Goal: Task Accomplishment & Management: Use online tool/utility

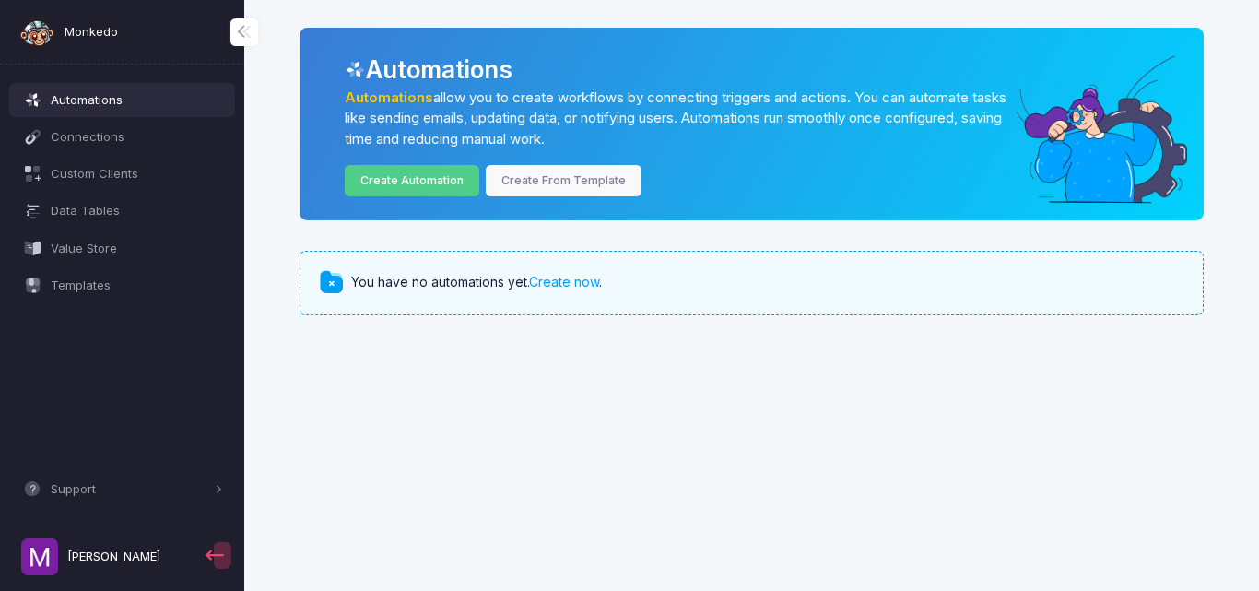
click at [77, 557] on span "[PERSON_NAME]" at bounding box center [113, 556] width 93 height 18
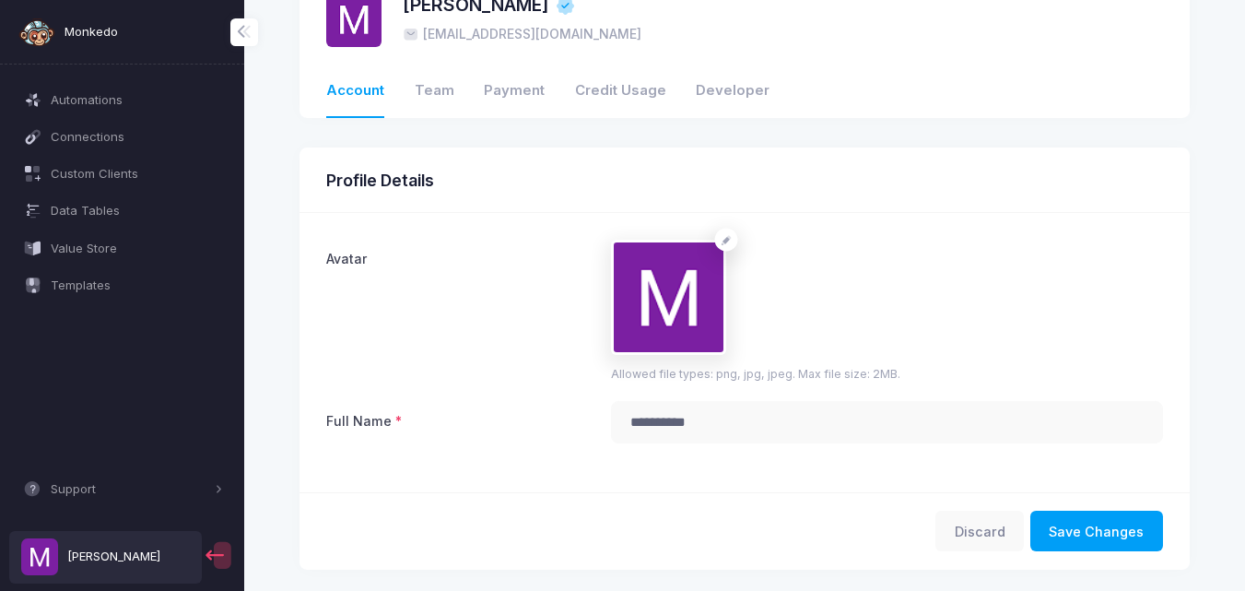
scroll to position [92, 0]
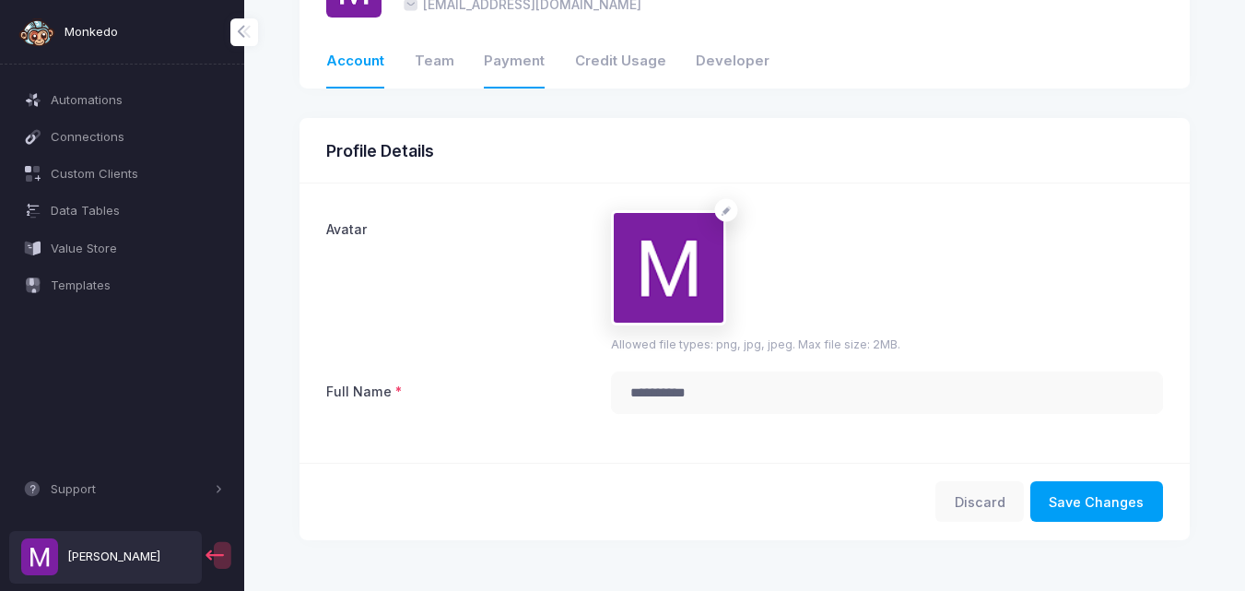
click at [523, 88] on link "Payment" at bounding box center [514, 62] width 61 height 53
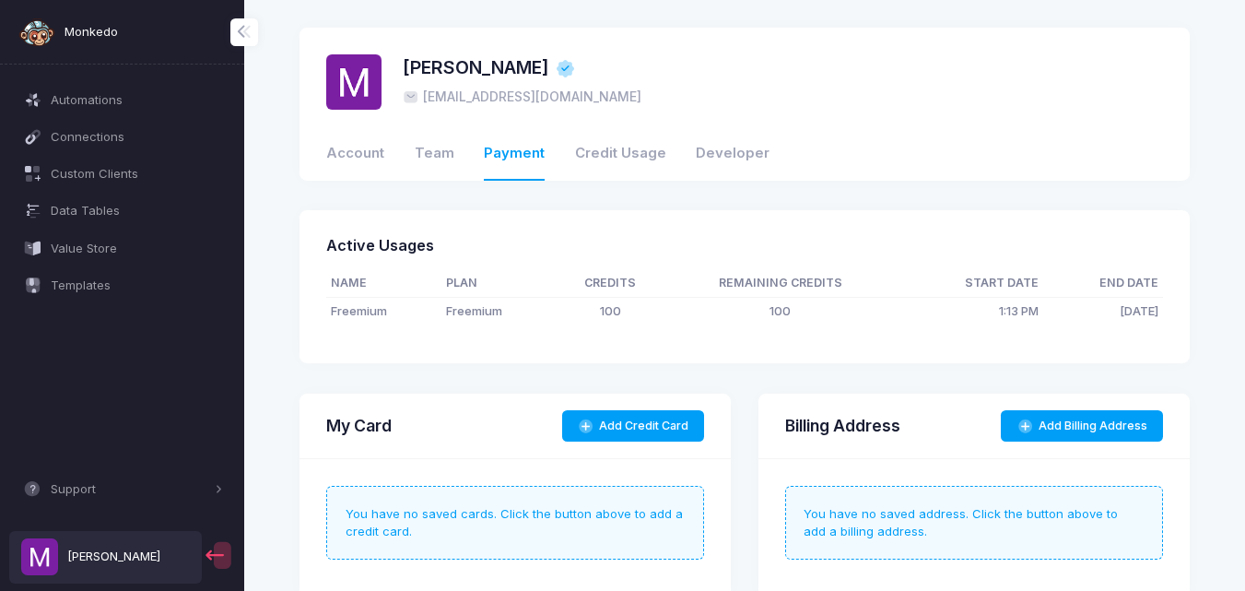
click at [779, 306] on td "100" at bounding box center [780, 311] width 233 height 28
click at [144, 93] on span "Automations" at bounding box center [137, 100] width 172 height 18
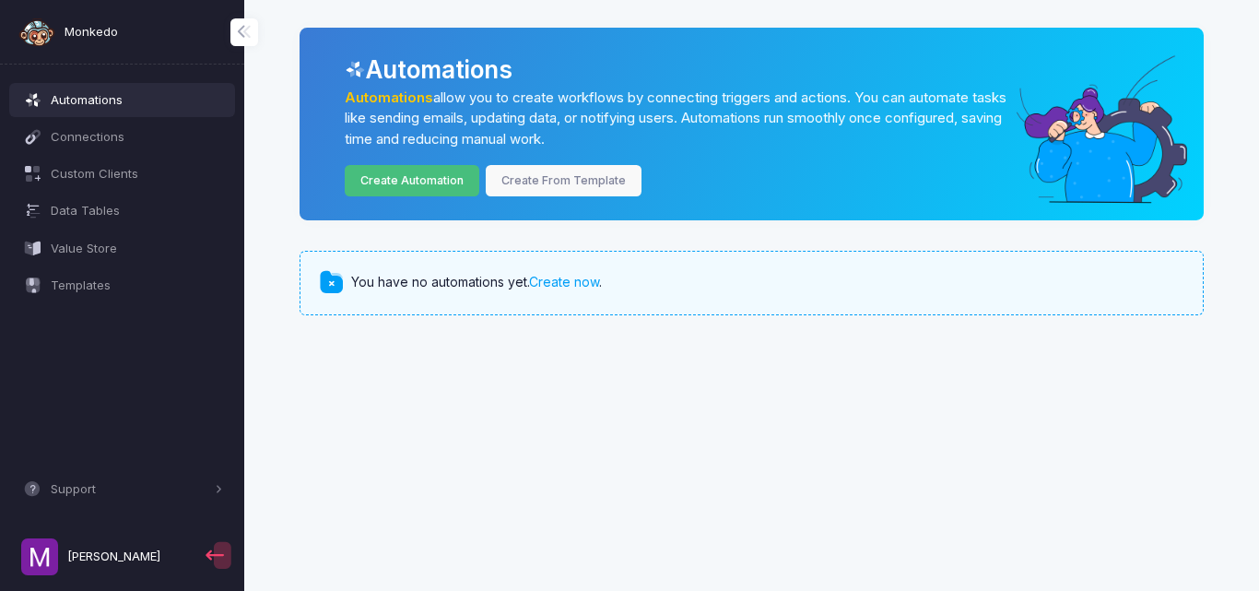
click at [465, 189] on link "Create Automation" at bounding box center [412, 181] width 135 height 32
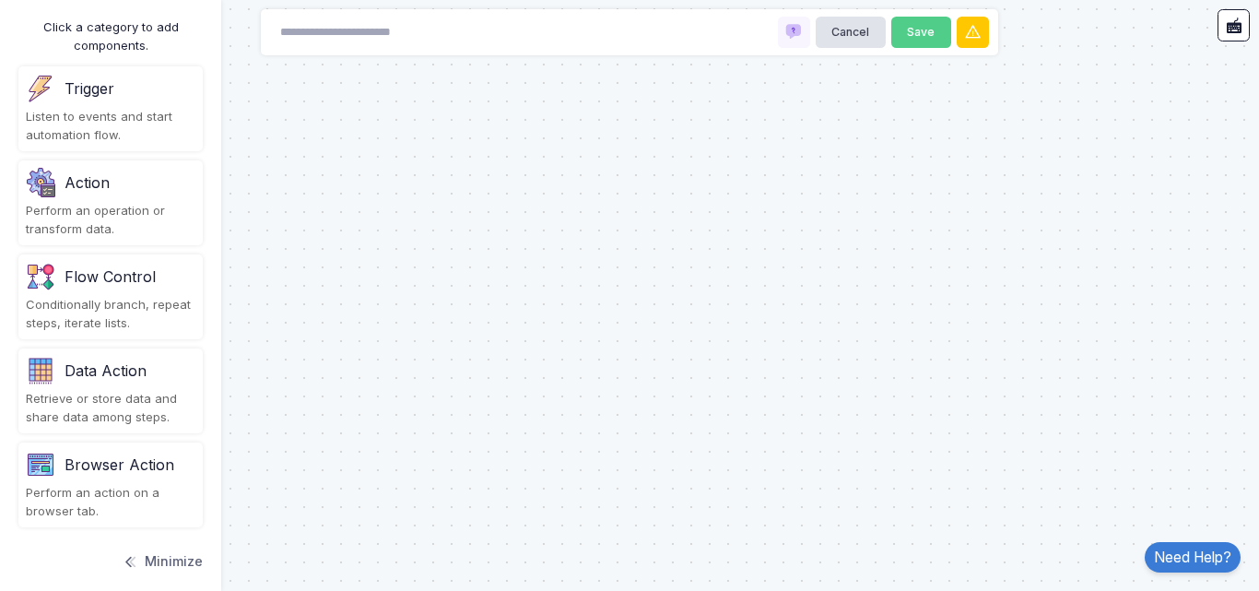
click at [127, 97] on div "Trigger" at bounding box center [111, 88] width 170 height 29
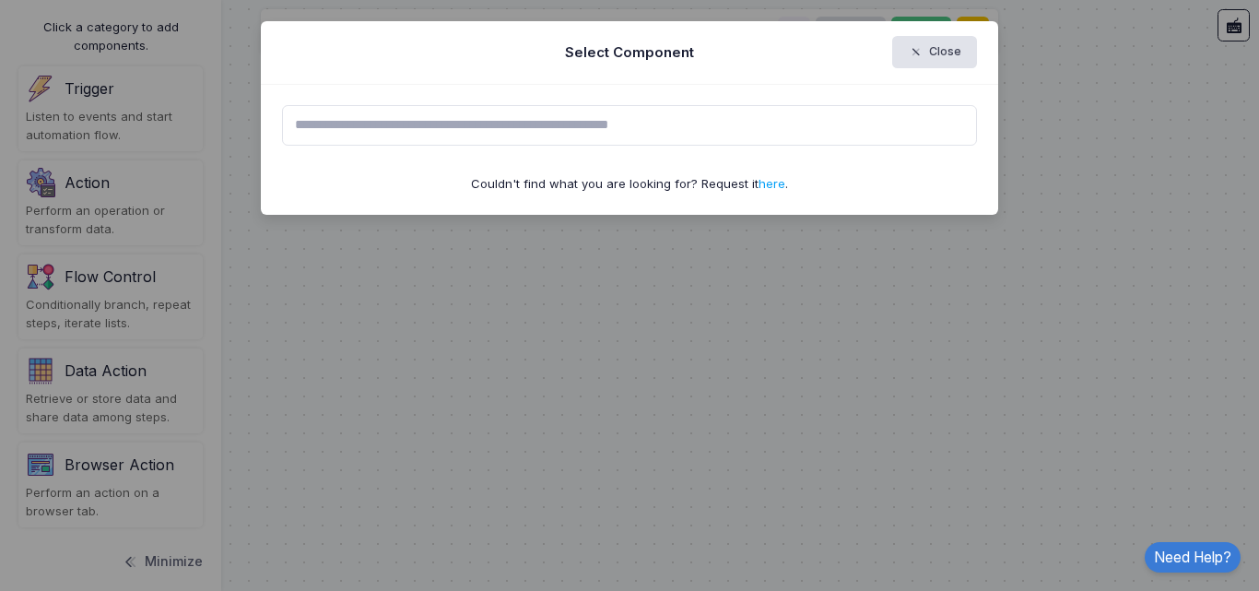
click at [533, 121] on input "text" at bounding box center [630, 125] width 696 height 41
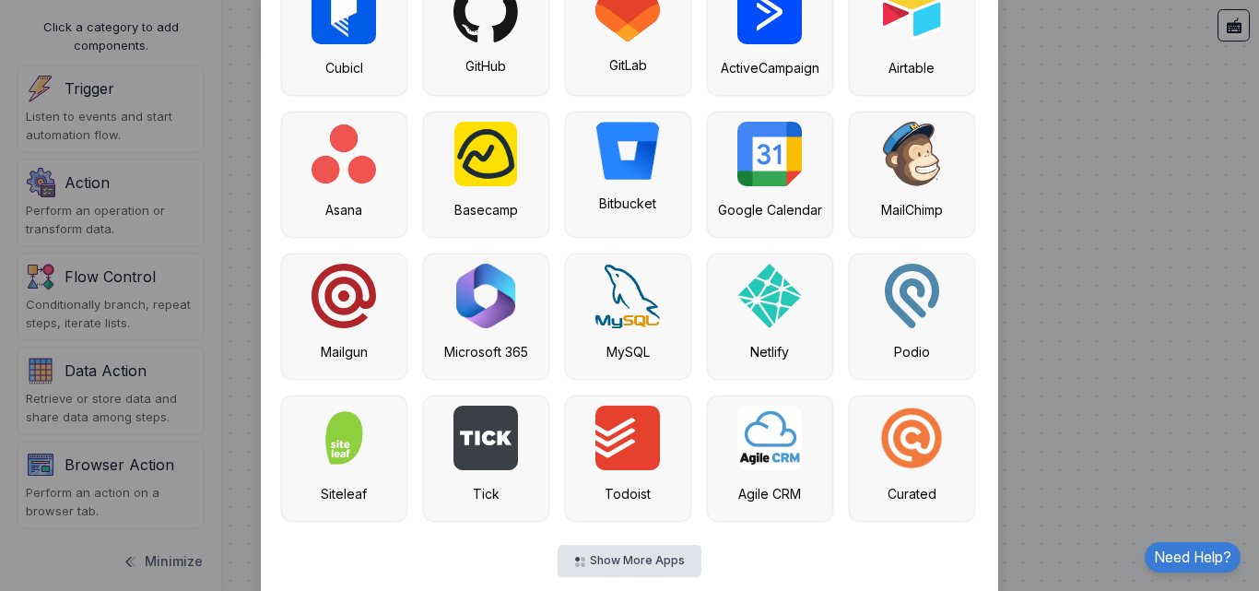
scroll to position [461, 0]
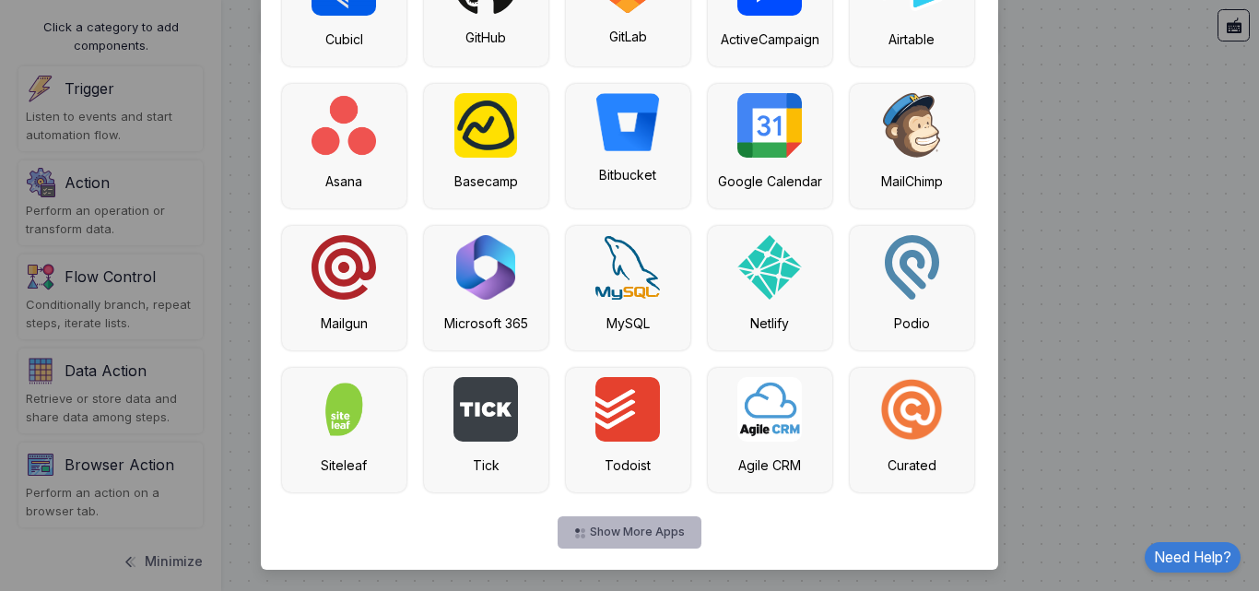
click at [639, 544] on button "Show More Apps" at bounding box center [629, 532] width 143 height 32
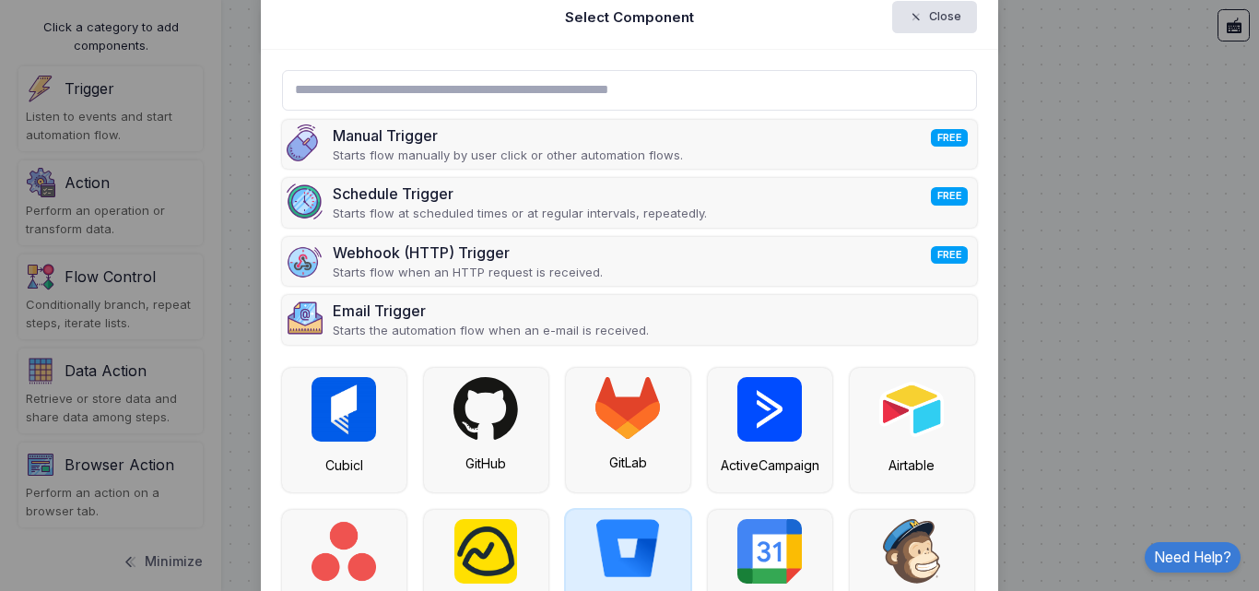
scroll to position [0, 0]
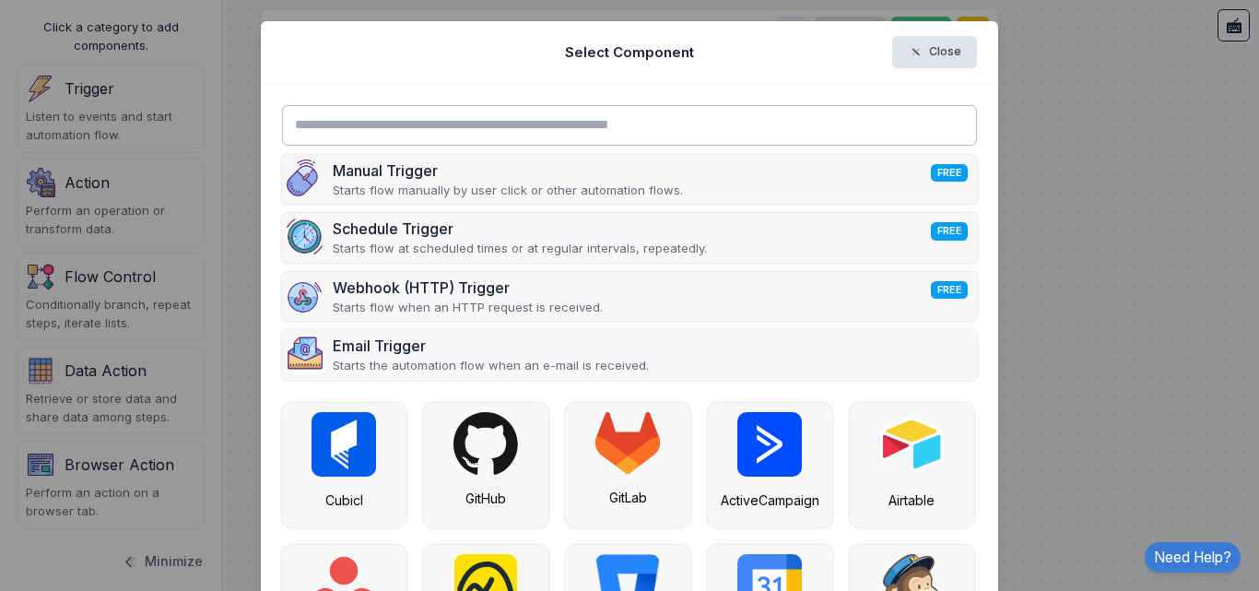
click at [528, 106] on input "text" at bounding box center [630, 125] width 696 height 41
type input "*"
click at [550, 140] on input "***" at bounding box center [630, 125] width 696 height 41
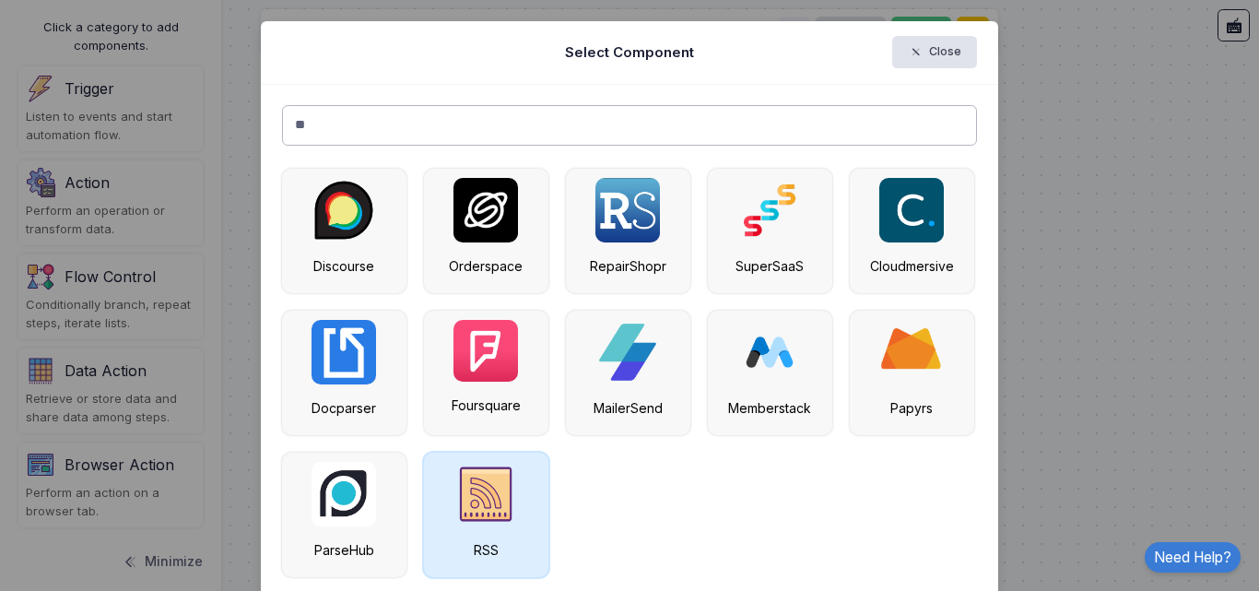
type input "**"
click at [469, 479] on img at bounding box center [485, 494] width 65 height 65
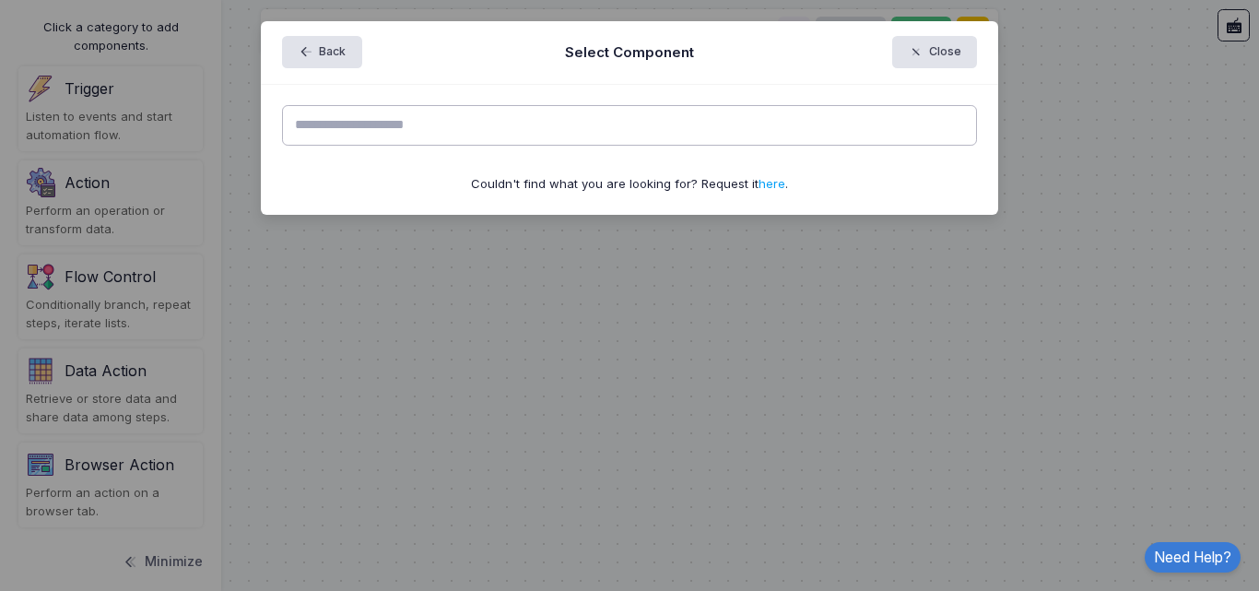
click at [708, 123] on input "text" at bounding box center [630, 125] width 696 height 41
click at [535, 125] on input "text" at bounding box center [630, 125] width 696 height 41
type input "*"
type input "**"
click at [340, 47] on button "Back" at bounding box center [322, 52] width 80 height 32
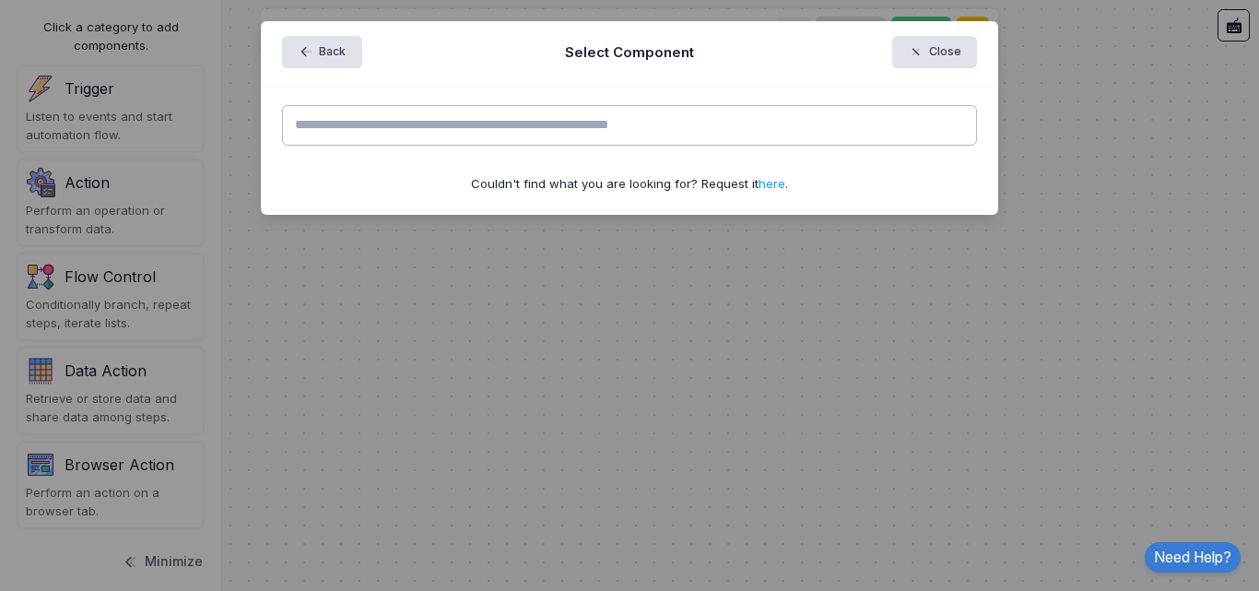
click at [396, 124] on input "text" at bounding box center [630, 125] width 696 height 41
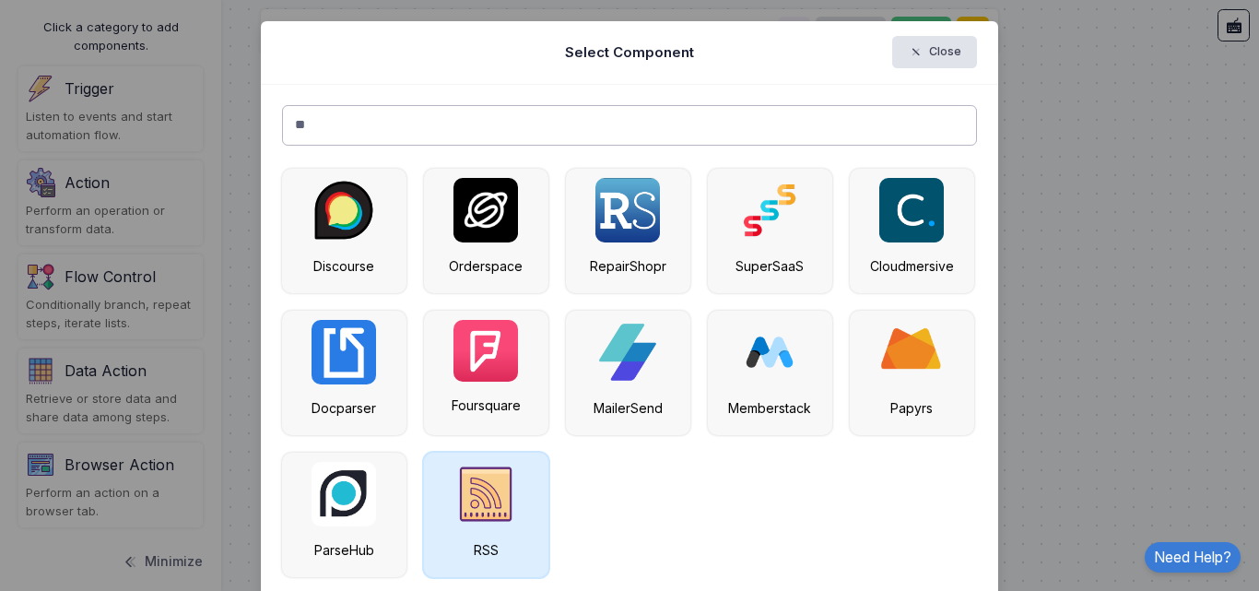
type input "**"
click at [491, 494] on img at bounding box center [485, 494] width 65 height 65
click at [499, 537] on div "RSS" at bounding box center [486, 514] width 124 height 124
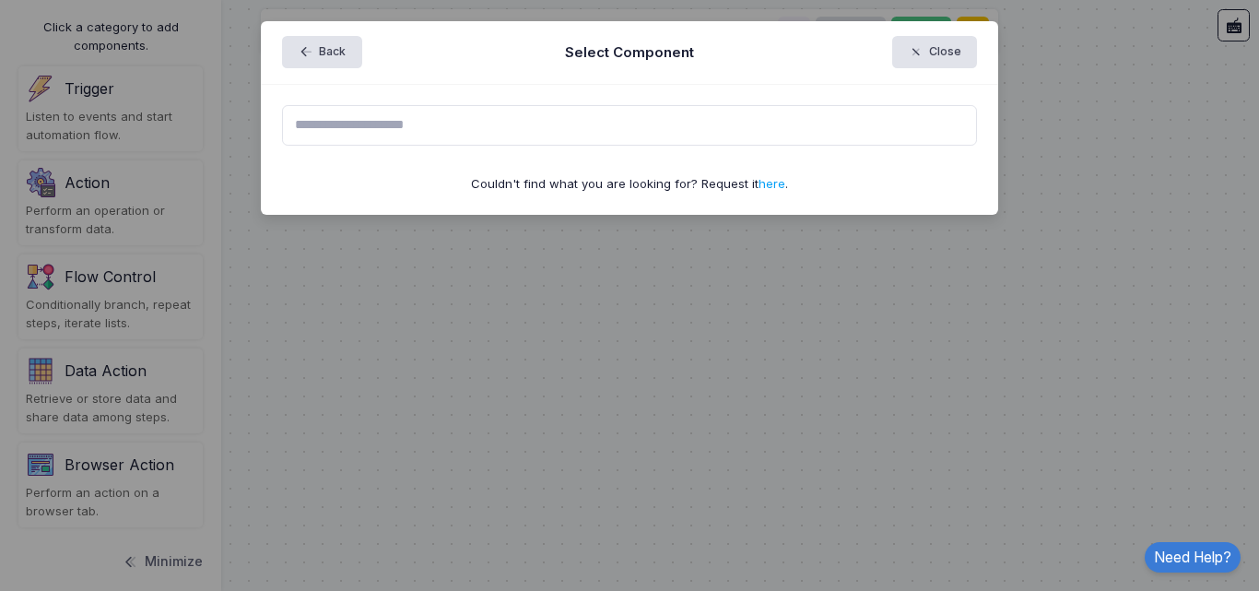
click at [435, 316] on ngb-modal-window "Back Select Component Close Couldn't find what you are looking for? Request it …" at bounding box center [629, 295] width 1259 height 591
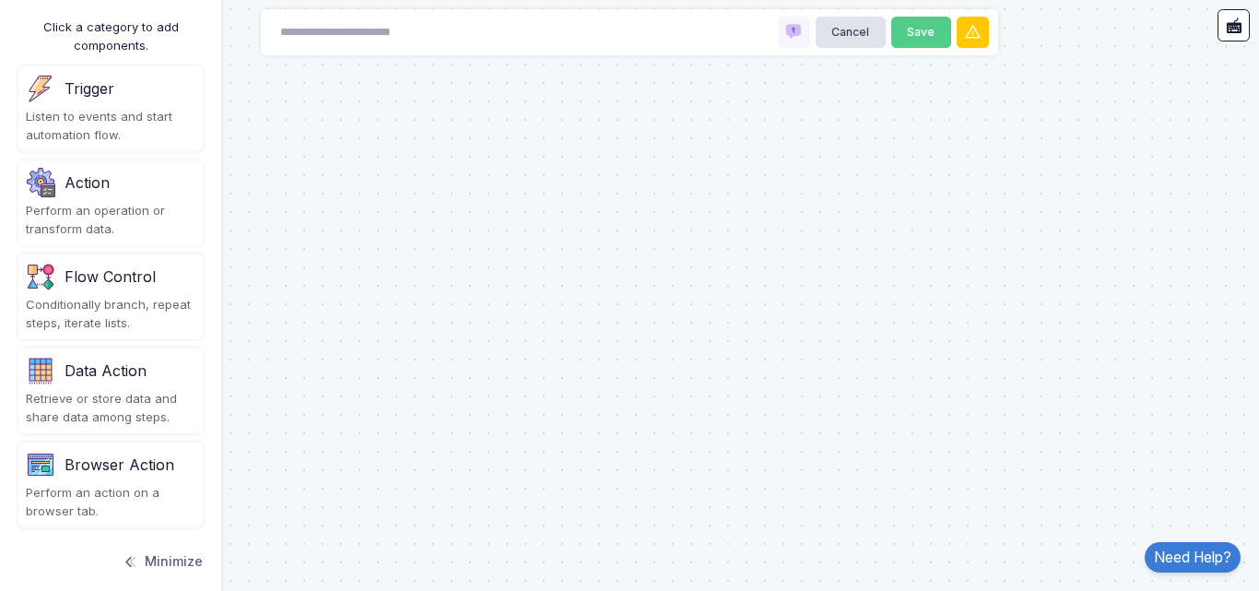
click at [115, 91] on div "Trigger" at bounding box center [111, 88] width 170 height 29
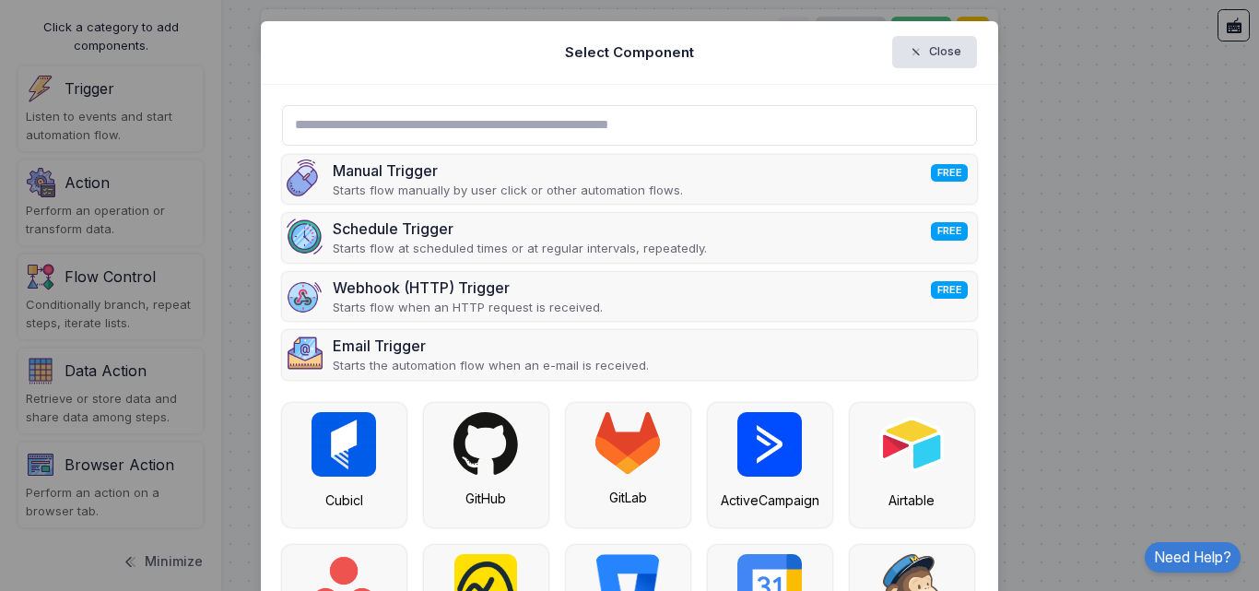
click at [478, 131] on input "text" at bounding box center [630, 125] width 696 height 41
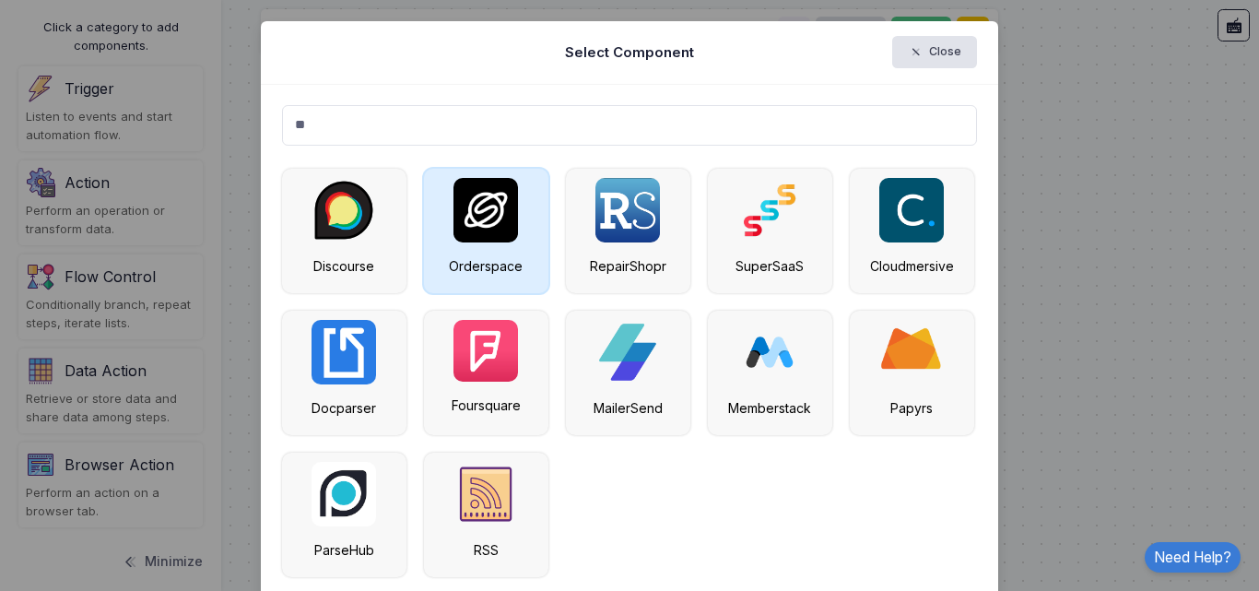
type input "**"
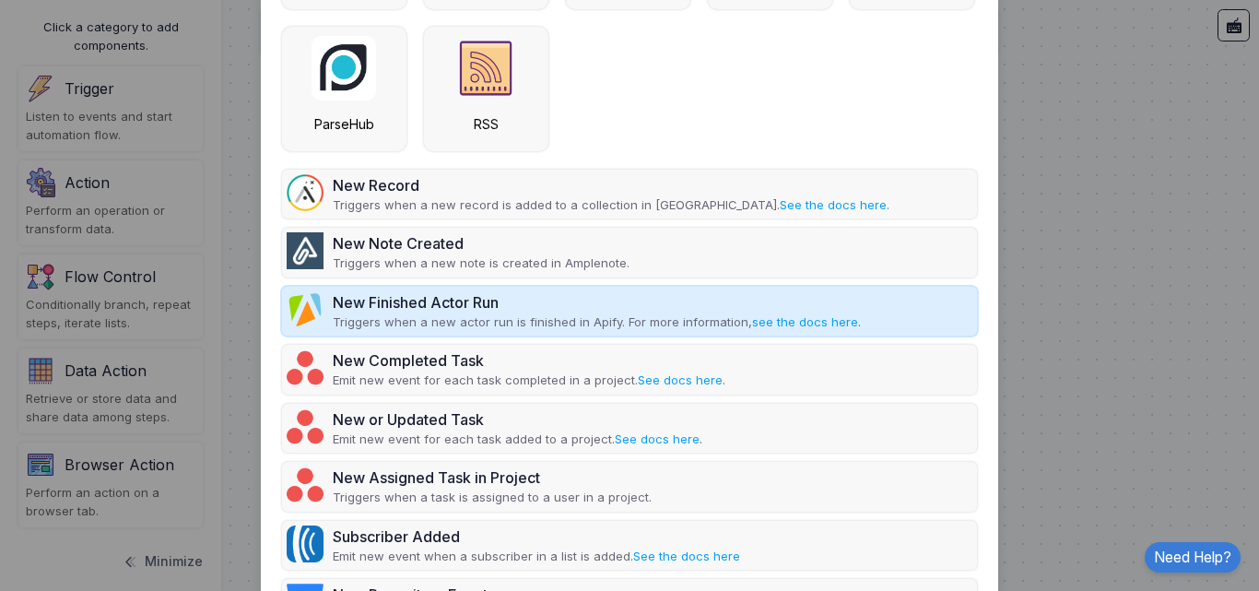
scroll to position [334, 0]
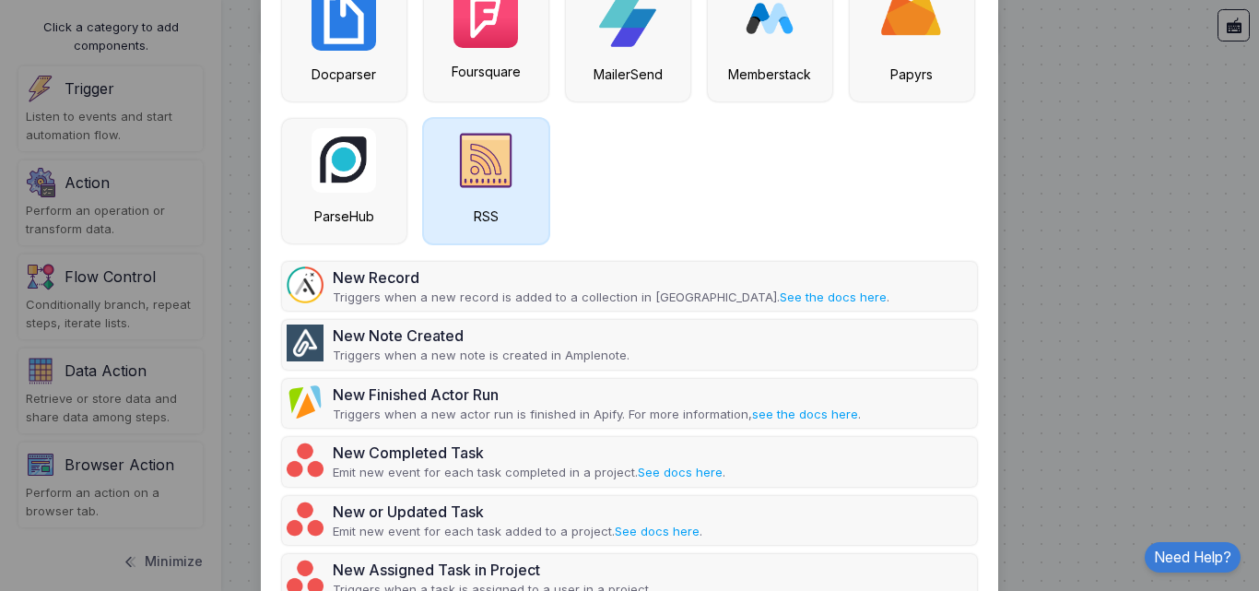
click at [483, 195] on div "RSS" at bounding box center [486, 181] width 124 height 124
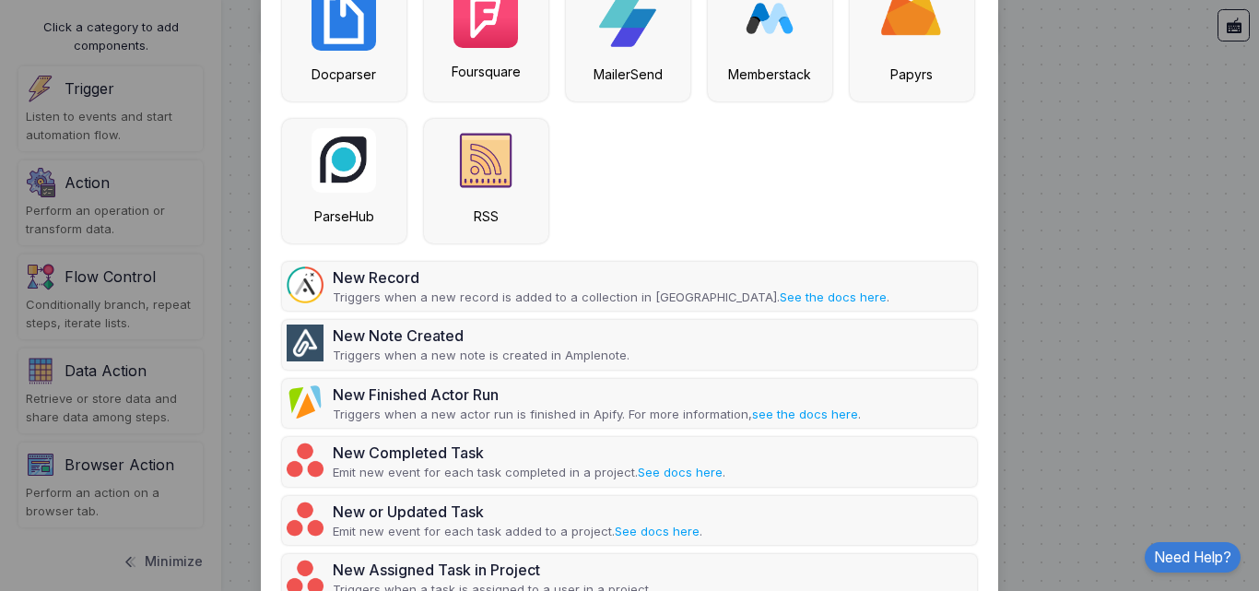
scroll to position [0, 0]
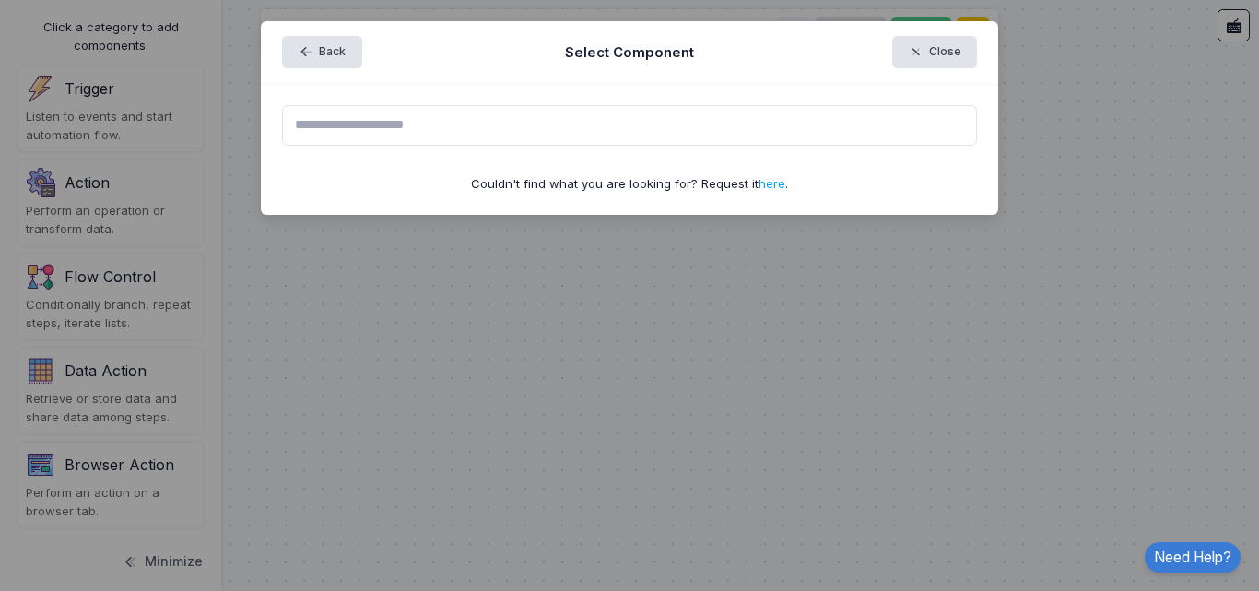
click at [755, 163] on div "Couldn't find what you are looking for? Request it here ." at bounding box center [629, 150] width 737 height 130
click at [758, 187] on link "here" at bounding box center [771, 183] width 27 height 15
